Goal: Information Seeking & Learning: Learn about a topic

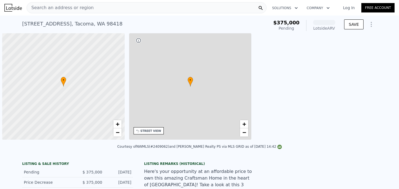
scroll to position [0, 2]
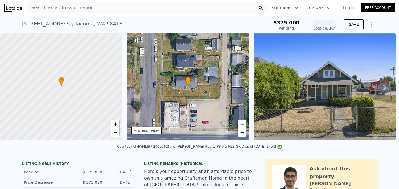
click at [65, 22] on div "[STREET_ADDRESS]" at bounding box center [72, 24] width 100 height 8
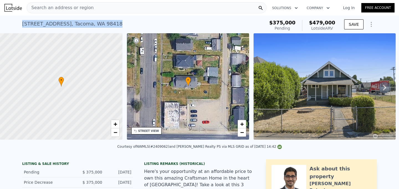
copy div "[STREET_ADDRESS] Pending from $375k (~ARV $479k )"
click at [107, 24] on div "[STREET_ADDRESS] Pending from $375k (~ARV $479k )" at bounding box center [142, 26] width 240 height 16
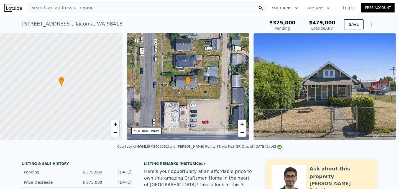
click at [279, 27] on div "Pending" at bounding box center [282, 28] width 26 height 6
click at [283, 29] on div "Pending" at bounding box center [282, 28] width 26 height 6
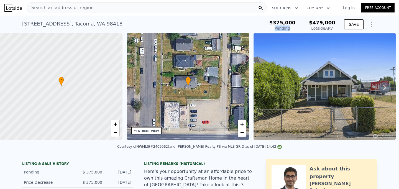
click at [283, 29] on div "Pending" at bounding box center [282, 28] width 26 height 6
click at [262, 19] on div "[STREET_ADDRESS] Pending from $375k (~ARV $479k )" at bounding box center [142, 26] width 240 height 16
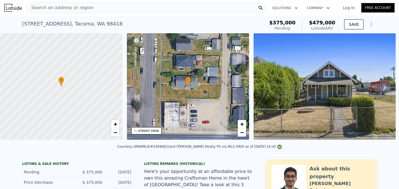
click at [262, 25] on div "[STREET_ADDRESS] Pending from $375k (~ARV $479k )" at bounding box center [142, 26] width 240 height 16
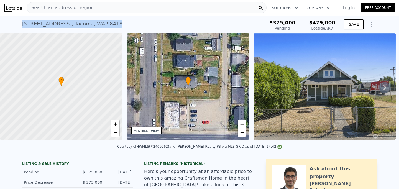
click at [262, 25] on div "[STREET_ADDRESS] Pending from $375k (~ARV $479k )" at bounding box center [142, 26] width 240 height 16
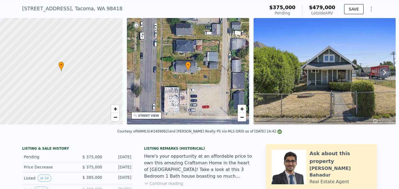
scroll to position [0, 0]
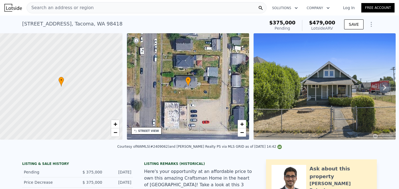
click at [138, 146] on div "Courtesy of NWMLS (#2409062) and [PERSON_NAME] Realty PS via MLS GRID as of [DA…" at bounding box center [199, 147] width 164 height 4
click at [149, 130] on div "STREET VIEW" at bounding box center [148, 131] width 21 height 4
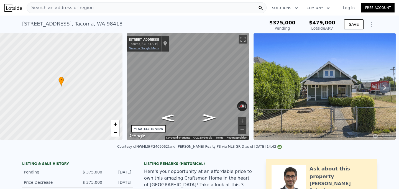
click at [151, 48] on link "View on Google Maps" at bounding box center [144, 49] width 30 height 4
click at [284, 23] on span "$375,000" at bounding box center [282, 23] width 26 height 6
click at [318, 24] on span "$479,000" at bounding box center [322, 23] width 26 height 6
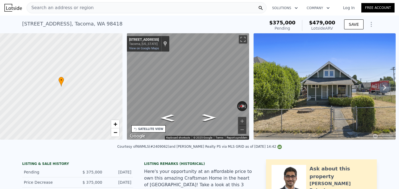
click at [321, 24] on span "$479,000" at bounding box center [322, 23] width 26 height 6
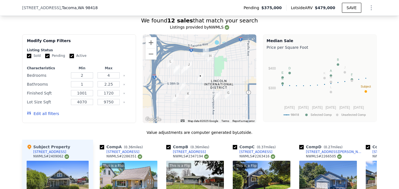
scroll to position [476, 0]
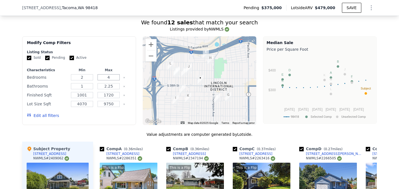
click at [110, 78] on input "4" at bounding box center [108, 77] width 22 height 6
click at [114, 96] on input "1720" at bounding box center [108, 95] width 22 height 6
click at [115, 74] on input "4" at bounding box center [108, 77] width 22 height 6
type input "3"
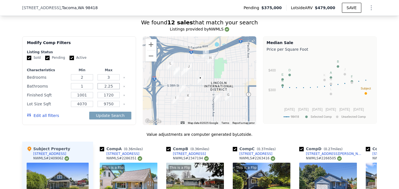
click at [115, 86] on input "2.25" at bounding box center [108, 86] width 22 height 6
click at [111, 86] on input "2.25" at bounding box center [108, 86] width 22 height 6
drag, startPoint x: 107, startPoint y: 86, endPoint x: 135, endPoint y: 86, distance: 28.0
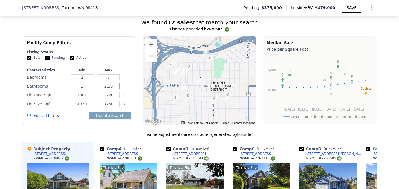
click at [134, 86] on div "Modify Comp Filters Listing Status Sold Pending Active Characteristics Min Max …" at bounding box center [79, 80] width 114 height 89
type input "2"
click at [96, 87] on div "Bathrooms 1 2" at bounding box center [79, 86] width 104 height 8
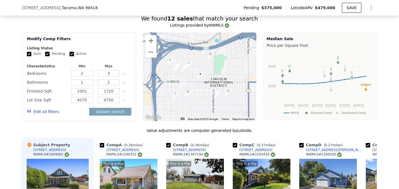
scroll to position [480, 0]
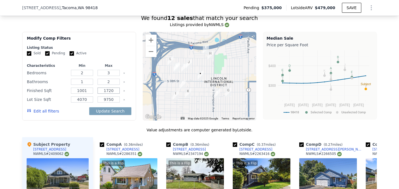
click at [106, 92] on input "1720" at bounding box center [108, 90] width 22 height 6
drag, startPoint x: 114, startPoint y: 91, endPoint x: 106, endPoint y: 93, distance: 8.8
click at [106, 93] on input "1720" at bounding box center [108, 90] width 22 height 6
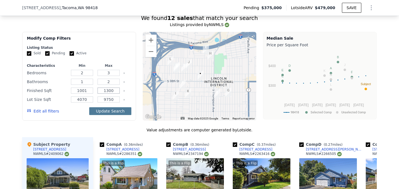
type input "1300"
click at [107, 109] on button "Update Search" at bounding box center [110, 111] width 42 height 8
checkbox input "false"
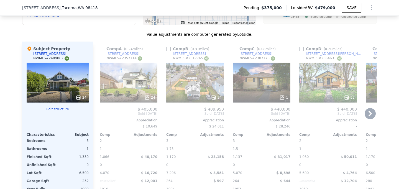
scroll to position [578, 0]
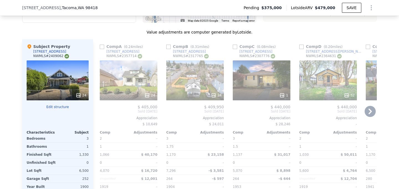
click at [194, 83] on div "24" at bounding box center [195, 80] width 58 height 40
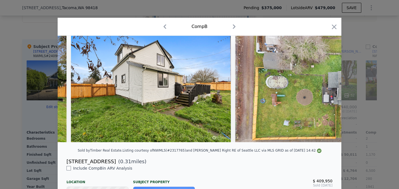
scroll to position [0, 3484]
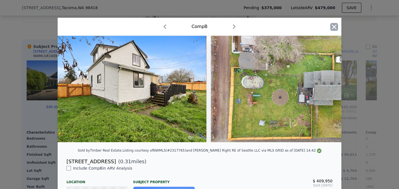
click at [334, 26] on icon "button" at bounding box center [334, 26] width 5 height 5
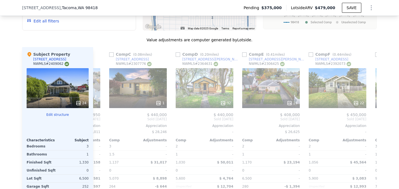
scroll to position [0, 128]
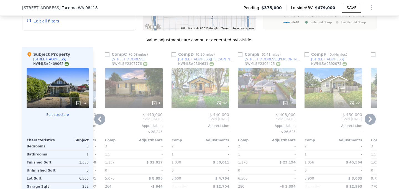
click at [198, 87] on div "32" at bounding box center [200, 88] width 58 height 40
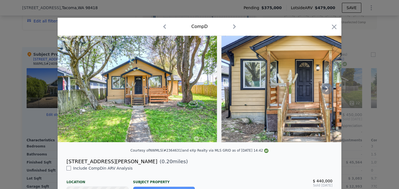
click at [329, 90] on icon at bounding box center [326, 88] width 11 height 11
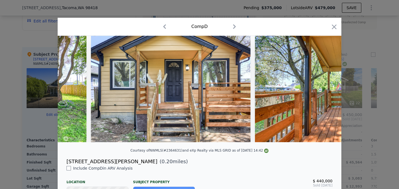
scroll to position [0, 133]
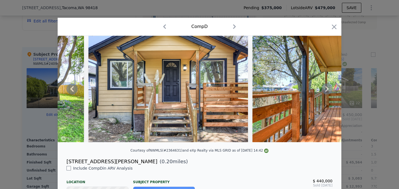
click at [329, 90] on icon at bounding box center [326, 88] width 11 height 11
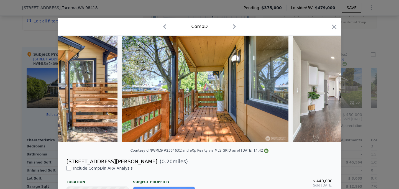
scroll to position [0, 266]
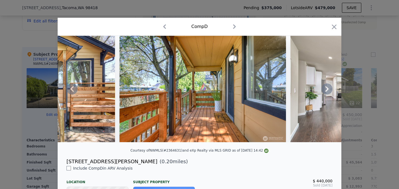
click at [75, 89] on icon at bounding box center [71, 88] width 11 height 11
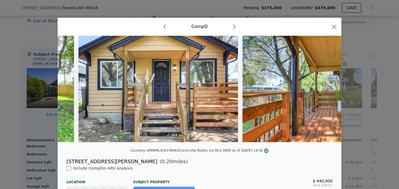
scroll to position [0, 133]
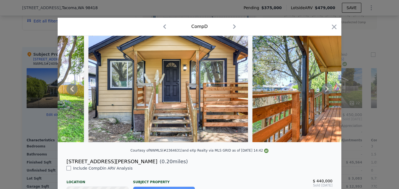
click at [327, 91] on icon at bounding box center [326, 88] width 11 height 11
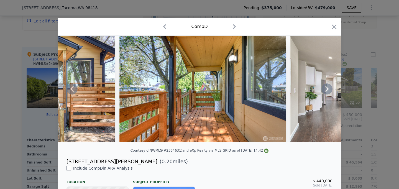
click at [327, 91] on icon at bounding box center [326, 88] width 11 height 11
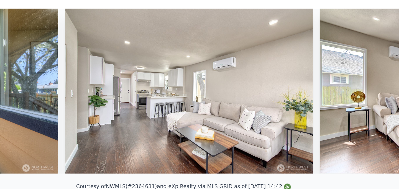
scroll to position [0, 436]
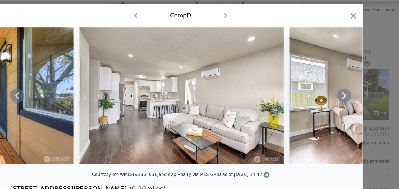
click at [326, 86] on icon at bounding box center [326, 89] width 3 height 6
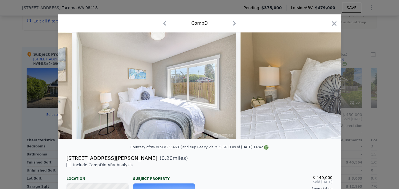
scroll to position [0, 0]
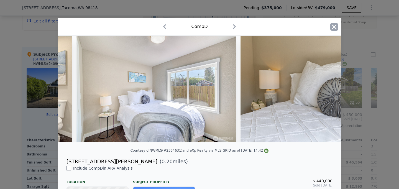
click at [333, 27] on icon "button" at bounding box center [334, 27] width 8 height 8
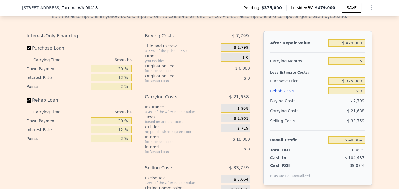
scroll to position [822, 0]
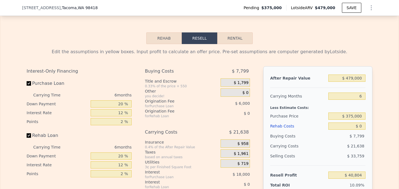
click at [164, 34] on button "Rehab" at bounding box center [163, 38] width 35 height 12
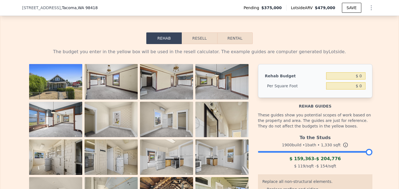
click at [92, 91] on img at bounding box center [110, 81] width 53 height 35
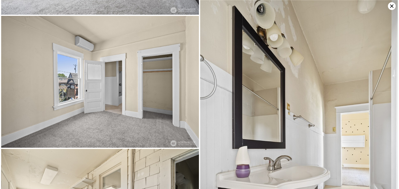
scroll to position [399, 0]
click at [390, 7] on icon at bounding box center [391, 5] width 3 height 3
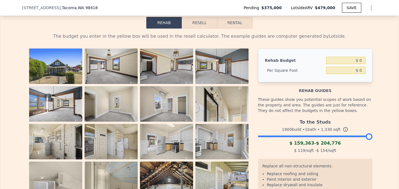
scroll to position [825, 0]
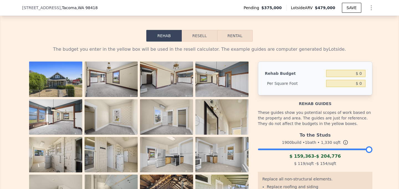
click at [207, 30] on button "Resell" at bounding box center [199, 36] width 35 height 12
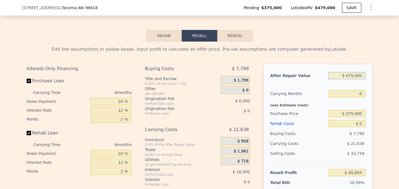
click at [355, 75] on input "$ 479,000" at bounding box center [346, 75] width 37 height 7
type input "$ 49,000"
type input "-$ 358,524"
type input "$ 459,000"
type input "$ 22,231"
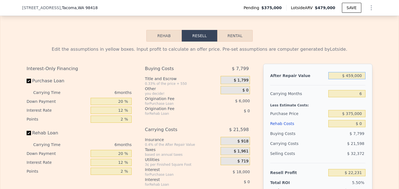
type input "$ 459,000"
click at [382, 85] on div "Edit the assumptions in yellow boxes. Input profit to calculate an offer price.…" at bounding box center [199, 145] width 398 height 206
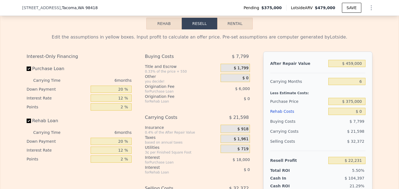
scroll to position [836, 0]
click at [233, 25] on button "Rental" at bounding box center [234, 24] width 35 height 12
select select "30"
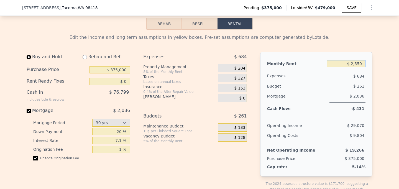
click at [357, 63] on input "$ 2,550" at bounding box center [346, 63] width 38 height 7
type input "$ 2,350"
click at [334, 86] on div "$ 261" at bounding box center [336, 86] width 58 height 10
click at [119, 70] on input "$ 375,000" at bounding box center [109, 69] width 40 height 7
click at [126, 80] on input "$ 0" at bounding box center [109, 81] width 40 height 7
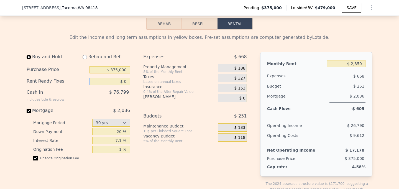
click at [126, 80] on input "$ 0" at bounding box center [109, 81] width 40 height 7
type input "$ 30,000"
click at [134, 97] on div "Buy and Hold Rehab and Refi Purchase Price $ 375,000 Rent Ready Fixes $ 30,000 …" at bounding box center [81, 126] width 108 height 149
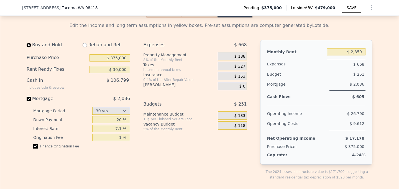
scroll to position [848, 0]
click at [116, 120] on input "20 %" at bounding box center [111, 119] width 38 height 7
type input "0 %"
type input "20 %"
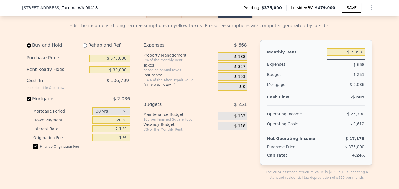
click at [128, 169] on div "Buy and Hold Rehab and Refi Purchase Price $ 375,000 Rent Ready Fixes $ 30,000 …" at bounding box center [81, 114] width 108 height 149
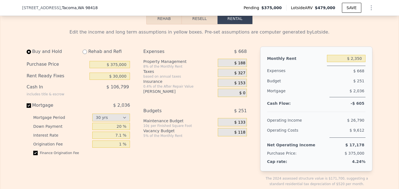
scroll to position [843, 0]
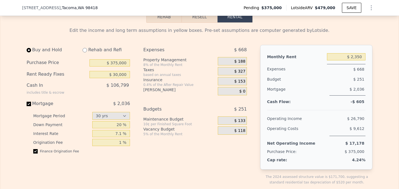
click at [240, 59] on span "$ 188" at bounding box center [239, 61] width 11 height 5
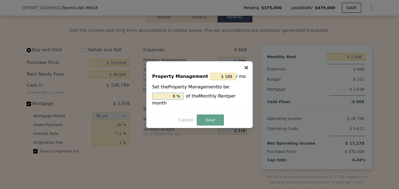
click at [173, 96] on input "8 %" at bounding box center [168, 95] width 32 height 7
type input "$ 0"
type input "0 %"
click at [213, 120] on button "Save" at bounding box center [210, 119] width 27 height 11
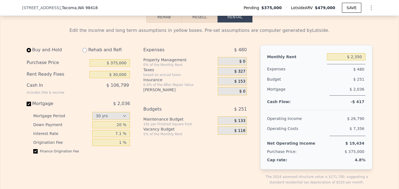
click at [210, 143] on div "Expenses $ 480 Property Management 0% of the Monthly Rent $ 0 Taxes based on an…" at bounding box center [197, 119] width 108 height 149
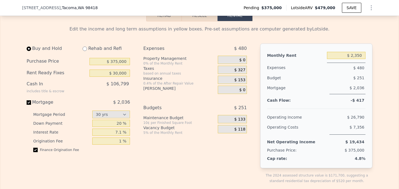
click at [241, 119] on span "$ 133" at bounding box center [239, 119] width 11 height 5
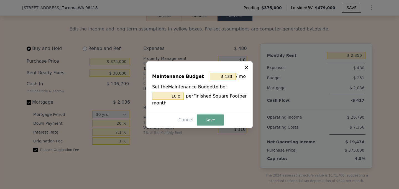
click at [310, 103] on div at bounding box center [199, 94] width 399 height 189
type input "10 %"
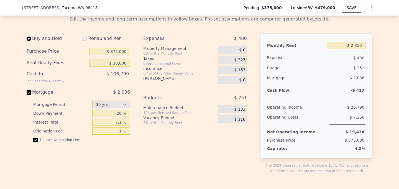
click at [286, 95] on div at bounding box center [316, 96] width 98 height 5
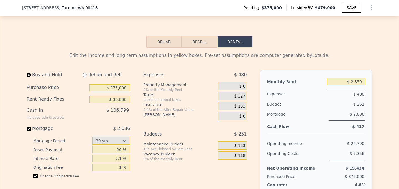
scroll to position [818, 0]
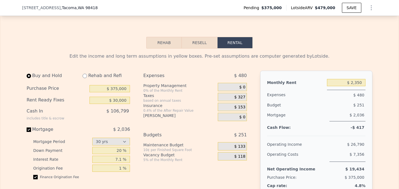
click at [205, 38] on button "Resell" at bounding box center [199, 43] width 35 height 12
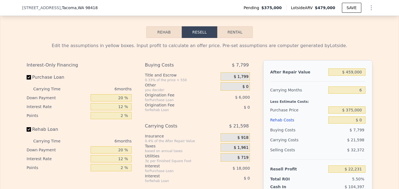
scroll to position [826, 0]
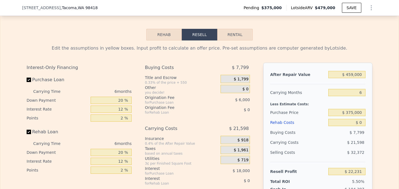
click at [228, 35] on button "Rental" at bounding box center [234, 35] width 35 height 12
select select "30"
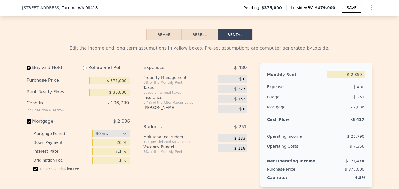
click at [357, 75] on input "$ 2,350" at bounding box center [346, 74] width 38 height 7
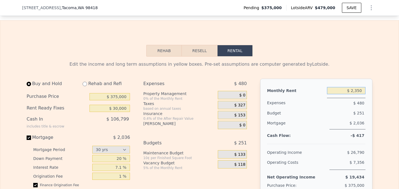
scroll to position [808, 0]
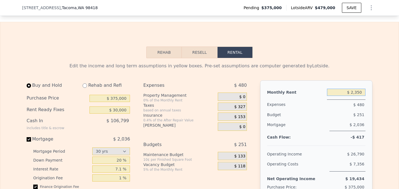
click at [205, 50] on button "Resell" at bounding box center [199, 53] width 35 height 12
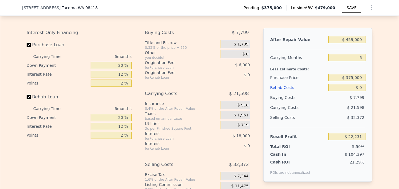
scroll to position [866, 0]
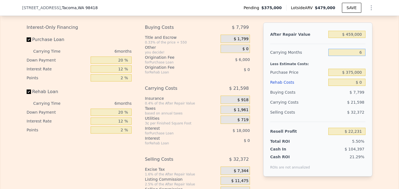
click at [359, 51] on input "6" at bounding box center [346, 52] width 37 height 7
click at [352, 73] on input "$ 375,000" at bounding box center [346, 72] width 37 height 7
click at [365, 83] on div "After Repair Value $ 459,000 Carrying Months 6 Less Estimate Costs: Purchase Pr…" at bounding box center [317, 99] width 109 height 154
click at [362, 81] on input "$ 0" at bounding box center [346, 82] width 37 height 7
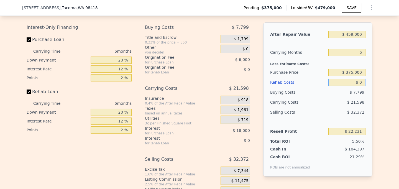
click at [362, 81] on input "$ 0" at bounding box center [346, 82] width 37 height 7
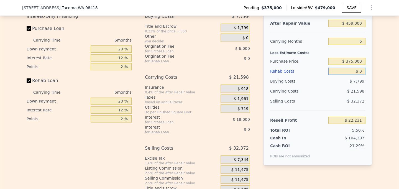
scroll to position [881, 0]
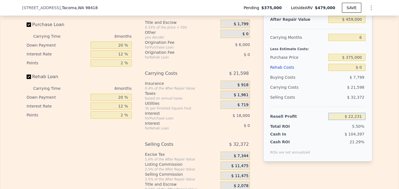
click at [352, 117] on input "$ 22,231" at bounding box center [346, 116] width 37 height 7
click at [353, 116] on input "$ 22,231" at bounding box center [346, 116] width 37 height 7
click at [362, 68] on input "$ 0" at bounding box center [346, 67] width 37 height 7
type input "$ 30"
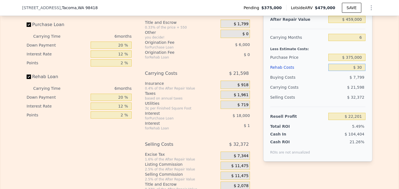
type input "$ 22,201"
type input "$ 300"
type input "$ 21,914"
type input "$ 3,000"
type input "$ 19,039"
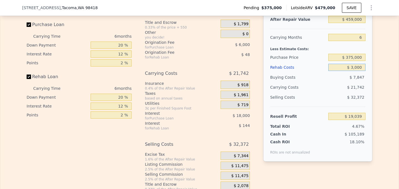
type input "$ 30,000"
type input "-$ 9,689"
type input "$ 30,000"
click at [352, 116] on input "-$ 9,689" at bounding box center [346, 116] width 37 height 7
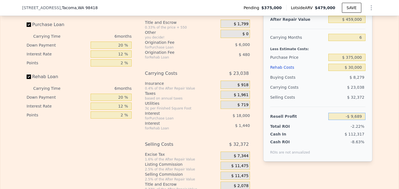
click at [364, 119] on input "-$ 9,689" at bounding box center [346, 116] width 37 height 7
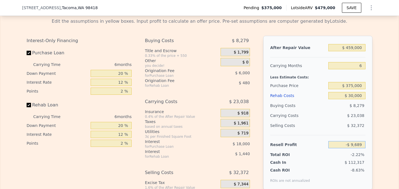
scroll to position [864, 0]
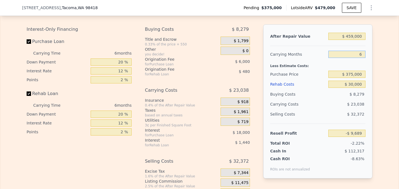
click at [357, 55] on input "6" at bounding box center [346, 54] width 37 height 7
click at [359, 55] on input "6" at bounding box center [346, 54] width 37 height 7
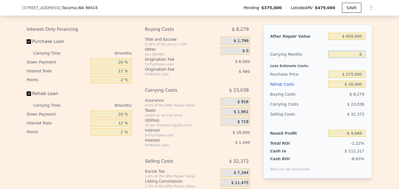
click at [359, 55] on input "6" at bounding box center [346, 54] width 37 height 7
click at [360, 53] on input "6" at bounding box center [346, 54] width 37 height 7
click at [360, 57] on input "6" at bounding box center [346, 54] width 37 height 7
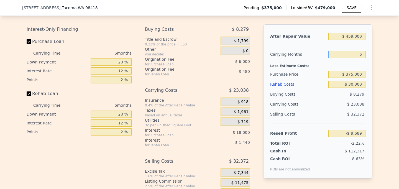
click at [360, 57] on input "6" at bounding box center [346, 54] width 37 height 7
click at [363, 53] on input "6" at bounding box center [346, 54] width 37 height 7
click at [364, 63] on div "Less Estimate Costs:" at bounding box center [317, 64] width 95 height 10
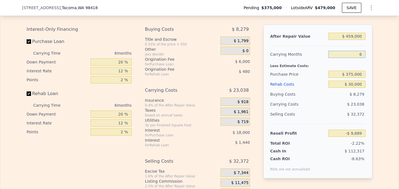
click at [361, 52] on input "6" at bounding box center [346, 54] width 37 height 7
type input "3"
type input "$ 1,830"
type input "3"
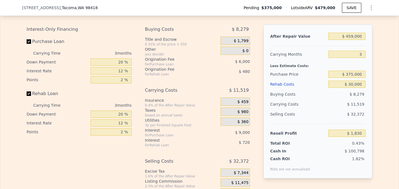
click at [385, 81] on div "Edit the assumptions in yellow boxes. Input profit to calculate an offer price.…" at bounding box center [199, 105] width 398 height 206
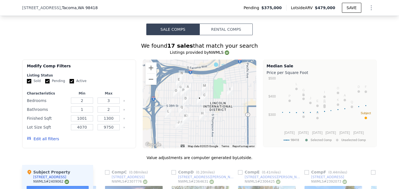
scroll to position [277, 0]
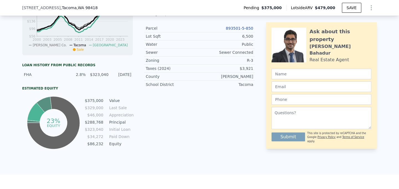
type input "4"
type input "2.25"
type input "1720"
checkbox input "true"
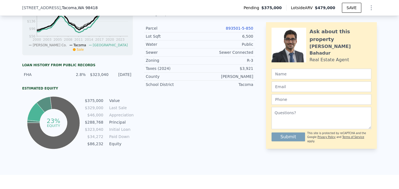
checkbox input "true"
type input "$ 479,000"
type input "6"
type input "$ 0"
type input "$ 40,804"
